Goal: Use online tool/utility

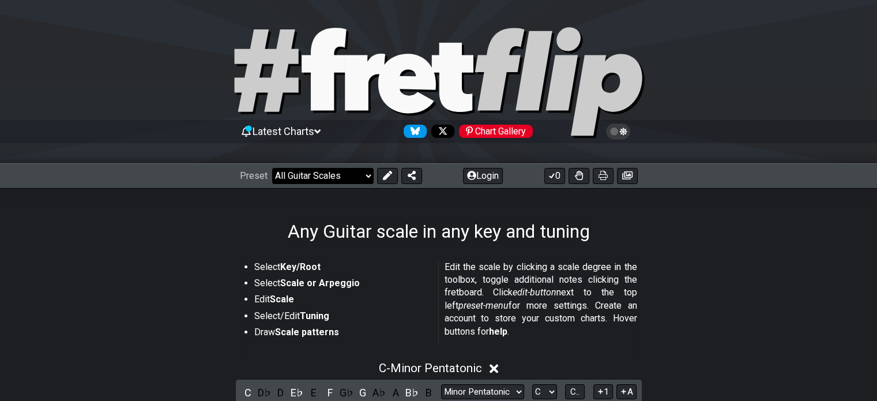
click at [363, 169] on select "Welcome to #fretflip! Initial Preset Custom Preset Minor Pentatonic Major Penta…" at bounding box center [322, 176] width 101 height 16
click at [213, 202] on div "Any Guitar scale in any key and tuning" at bounding box center [438, 215] width 877 height 54
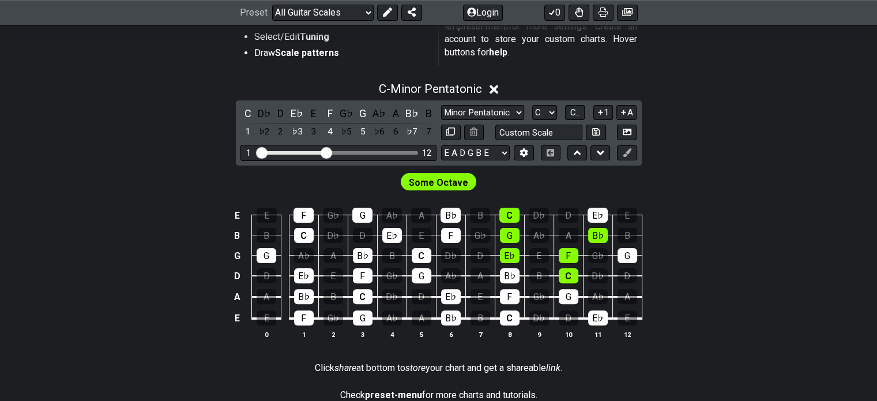
scroll to position [278, 0]
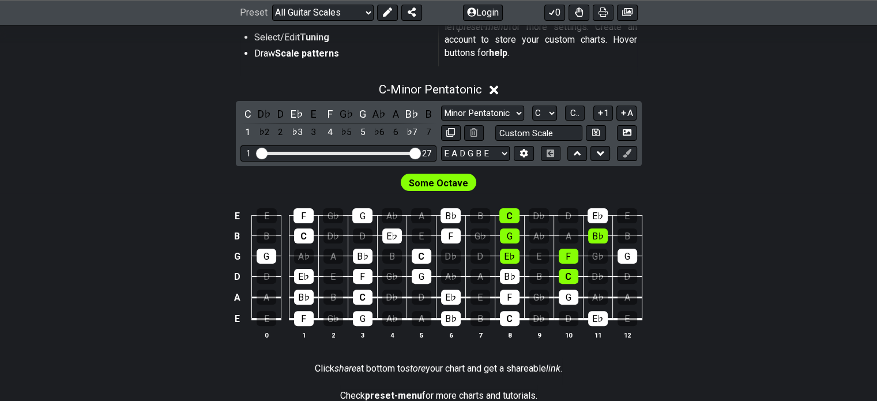
drag, startPoint x: 326, startPoint y: 151, endPoint x: 462, endPoint y: 163, distance: 137.1
click at [420, 152] on input "Visible fret range" at bounding box center [339, 152] width 164 height 0
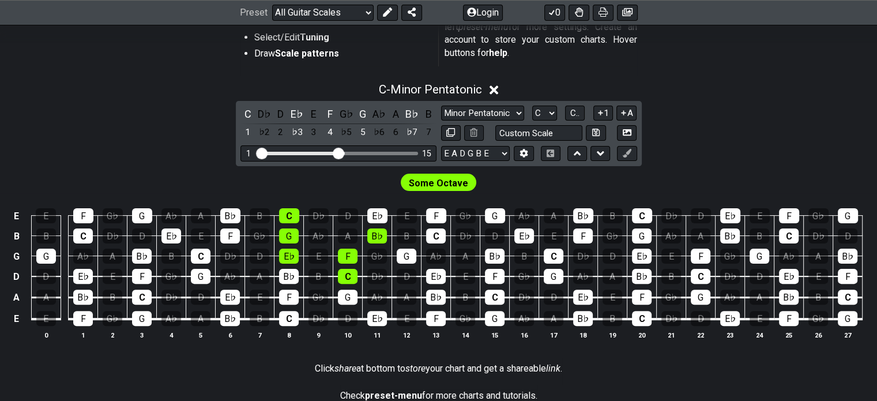
drag, startPoint x: 415, startPoint y: 153, endPoint x: 340, endPoint y: 154, distance: 75.5
click at [340, 152] on input "Visible fret range" at bounding box center [339, 152] width 164 height 0
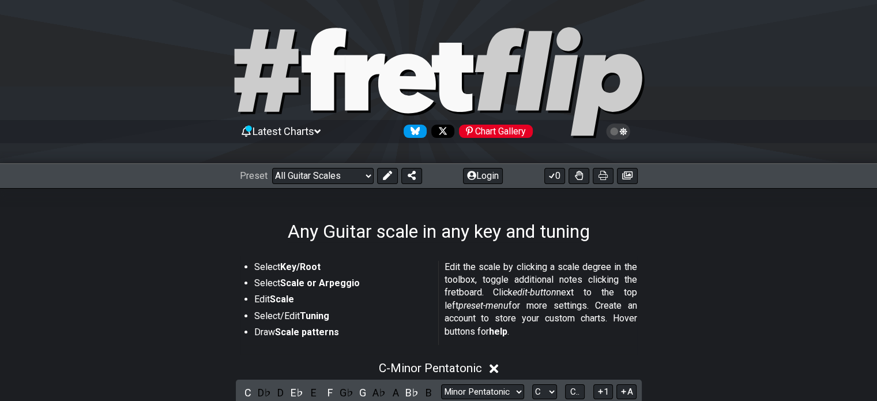
click at [307, 124] on div "Latest Charts Chart Gallery" at bounding box center [439, 131] width 398 height 18
click at [314, 129] on span "Latest Charts" at bounding box center [284, 131] width 62 height 12
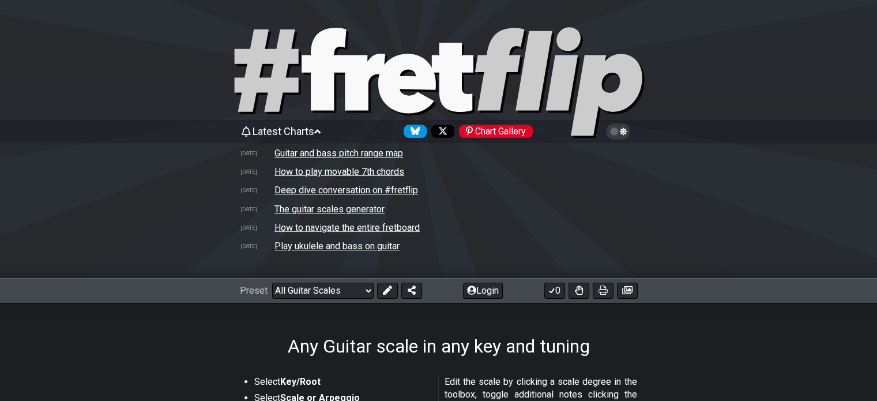
click at [348, 152] on td "Guitar and bass pitch range map" at bounding box center [339, 153] width 130 height 12
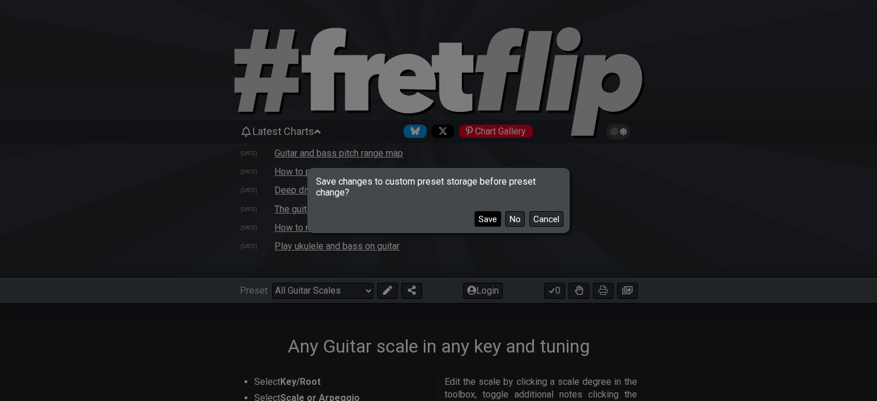
click at [490, 217] on button "Save" at bounding box center [488, 219] width 27 height 16
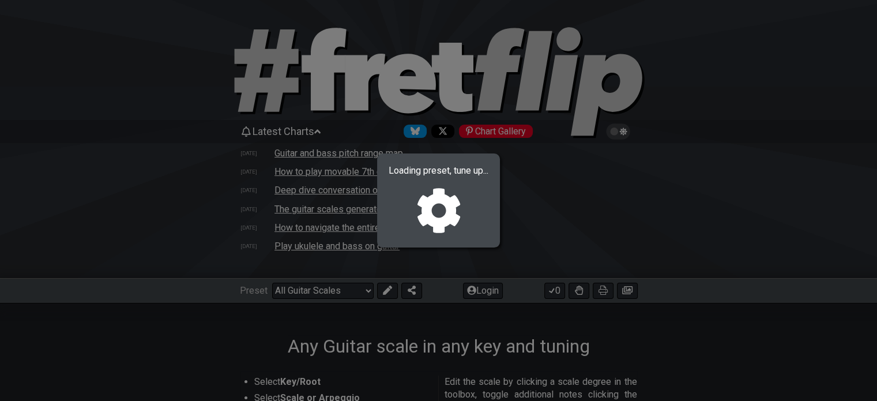
select select "/welcome"
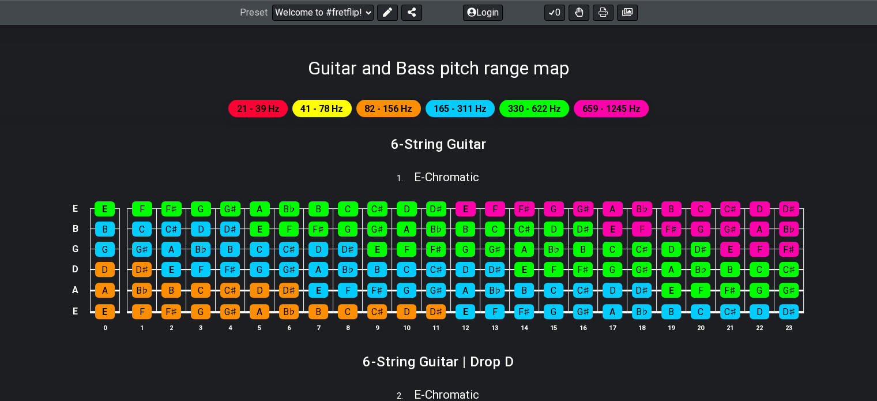
scroll to position [277, 0]
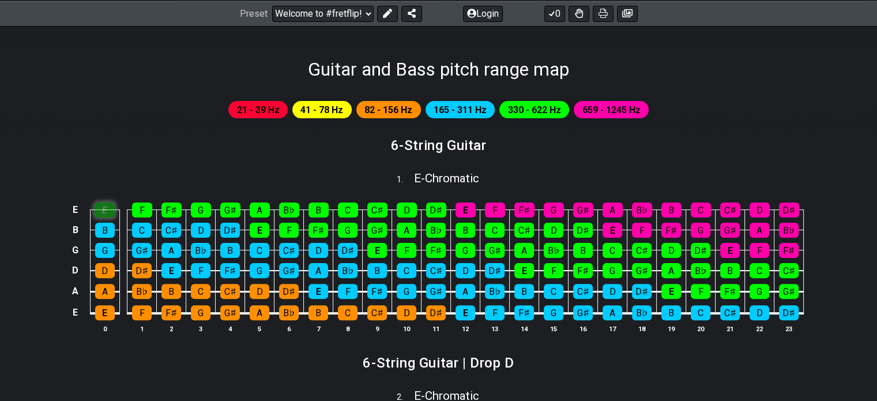
click at [98, 216] on div "E" at bounding box center [105, 209] width 20 height 15
